Goal: Check status

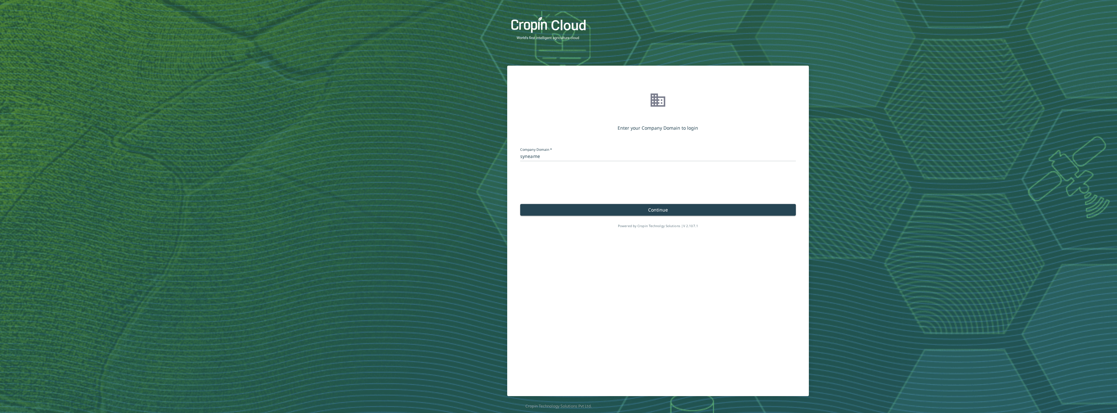
click at [566, 210] on button "Continue" at bounding box center [658, 210] width 276 height 12
click at [548, 214] on button "Continue" at bounding box center [658, 210] width 276 height 12
